Goal: Information Seeking & Learning: Learn about a topic

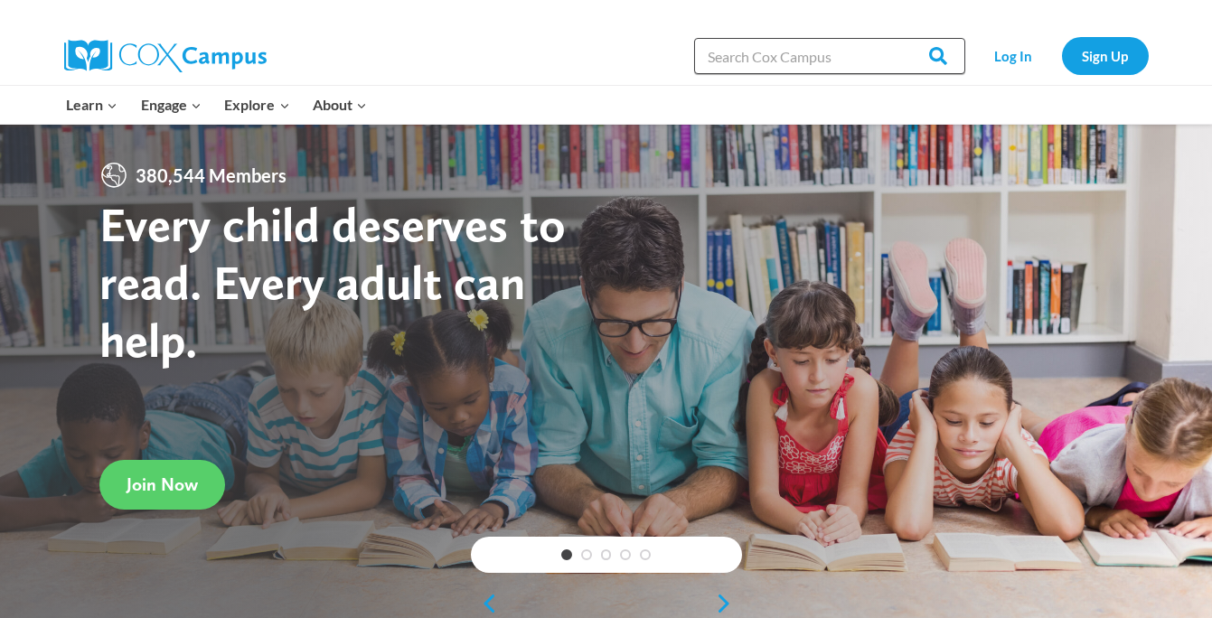
click at [750, 59] on input "Search in [URL][DOMAIN_NAME]" at bounding box center [829, 56] width 271 height 36
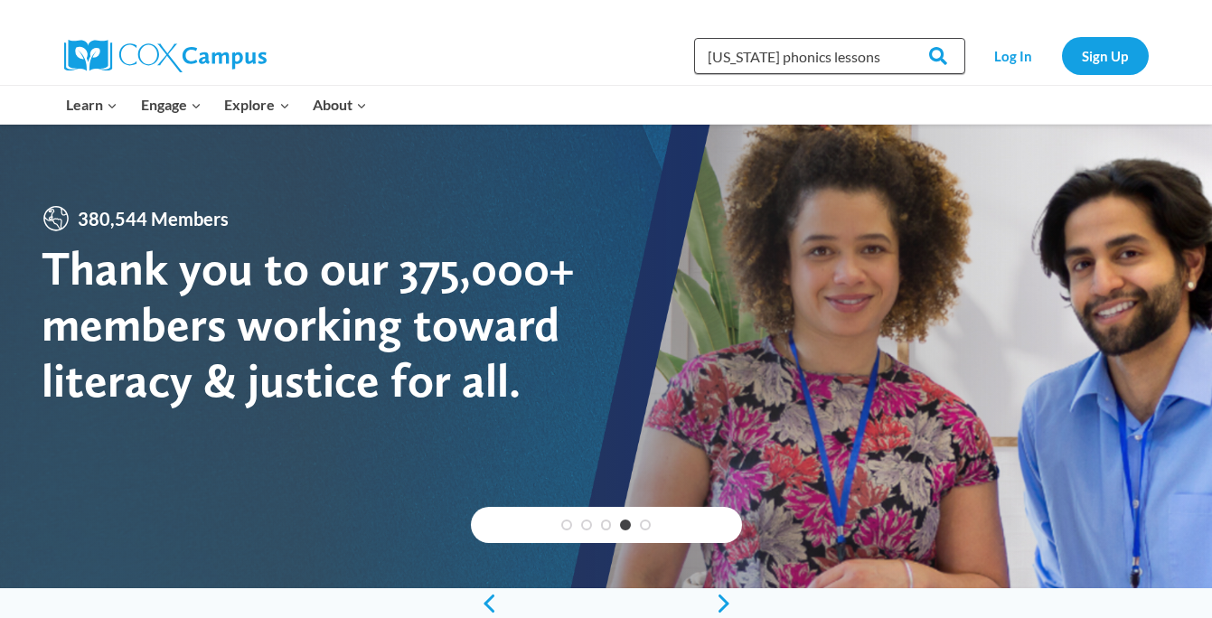
type input "west virginia phonics lessons"
click at [895, 38] on input "Search" at bounding box center [930, 56] width 71 height 36
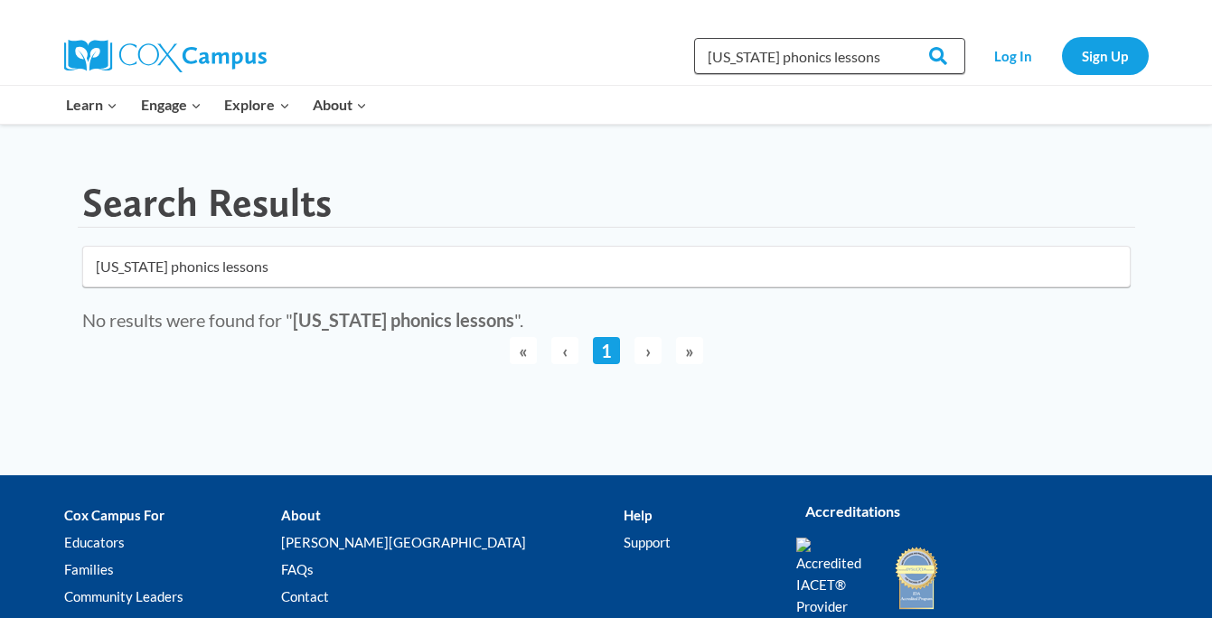
drag, startPoint x: 793, startPoint y: 57, endPoint x: 683, endPoint y: 51, distance: 110.5
click at [683, 51] on div "Search in https://coxcampus.org/ west virginia phonics lessons Search Search Lo…" at bounding box center [814, 56] width 669 height 58
type input "phonics lessons"
click at [895, 38] on input "Search" at bounding box center [930, 56] width 71 height 36
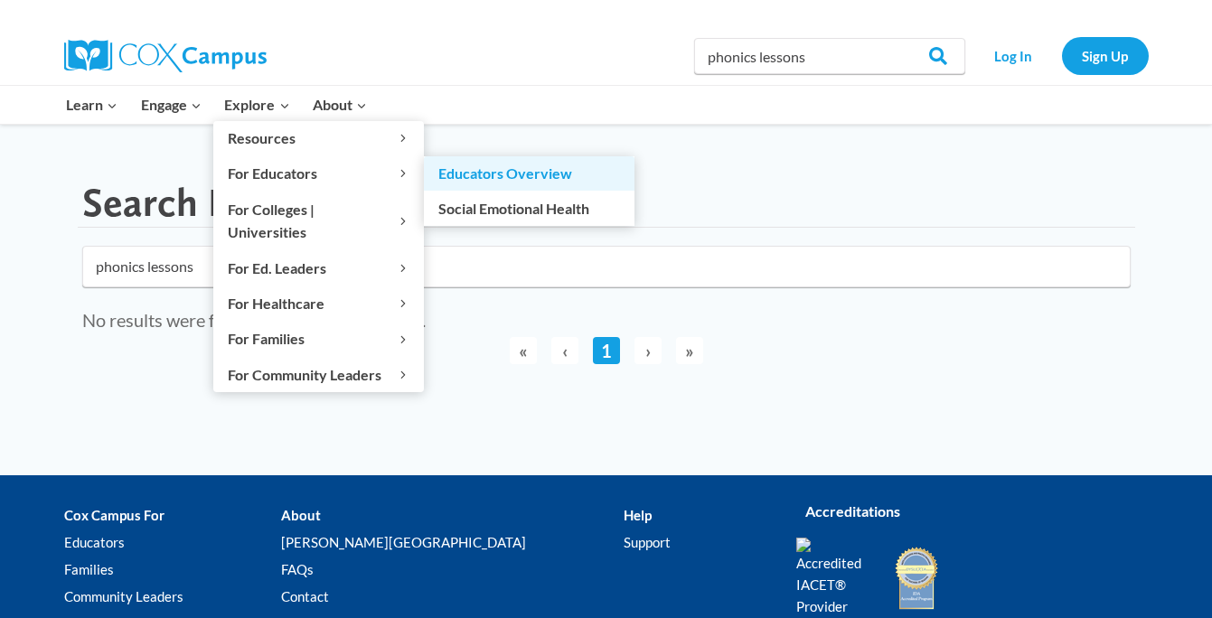
click at [463, 166] on link "Educators Overview" at bounding box center [529, 173] width 211 height 34
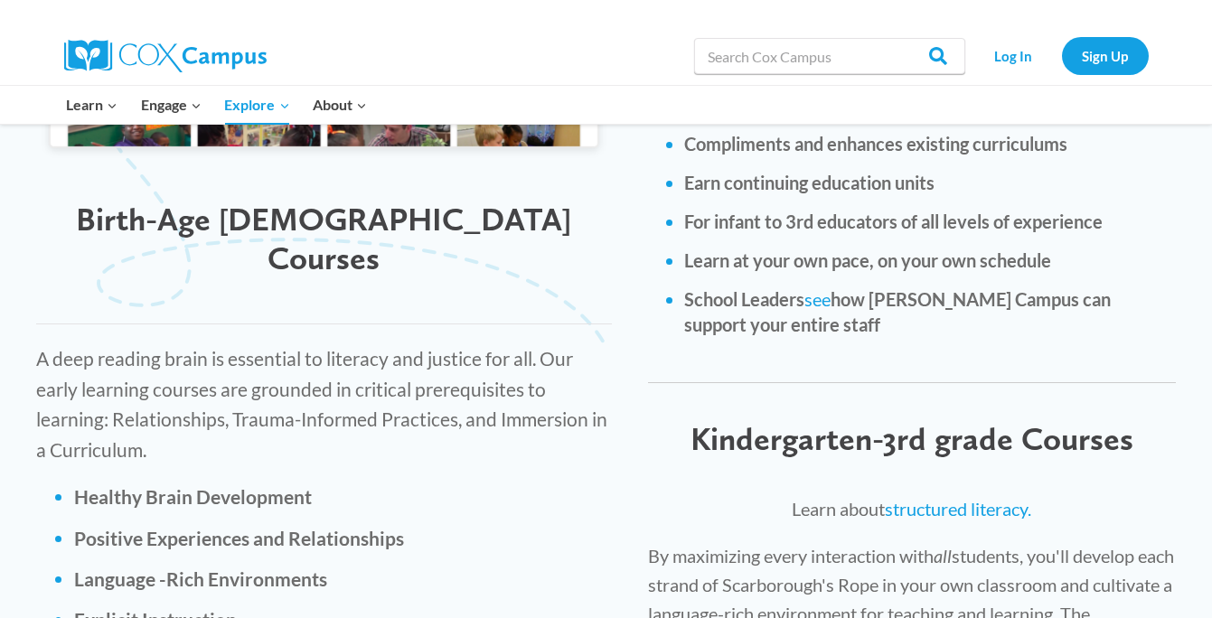
scroll to position [2375, 0]
